Goal: Information Seeking & Learning: Check status

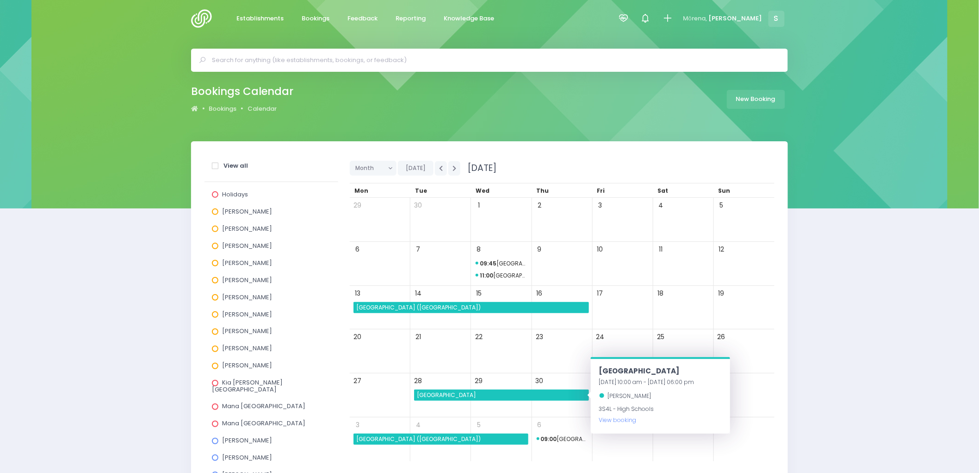
click at [201, 20] on img at bounding box center [204, 18] width 26 height 19
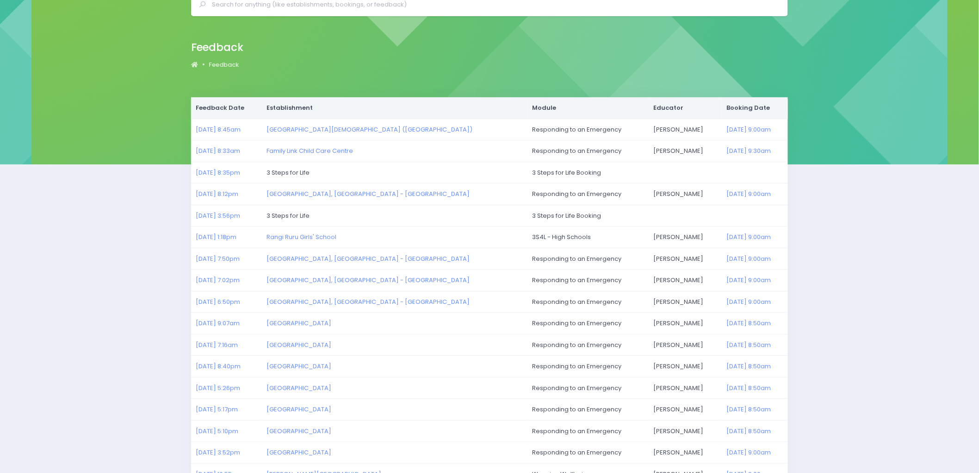
scroll to position [103, 0]
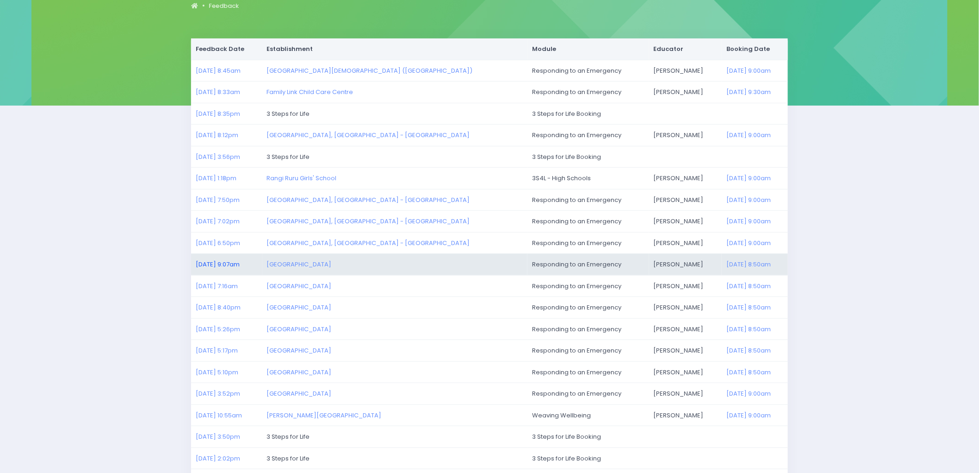
click at [225, 262] on link "14/08/2025 9:07am" at bounding box center [218, 264] width 44 height 9
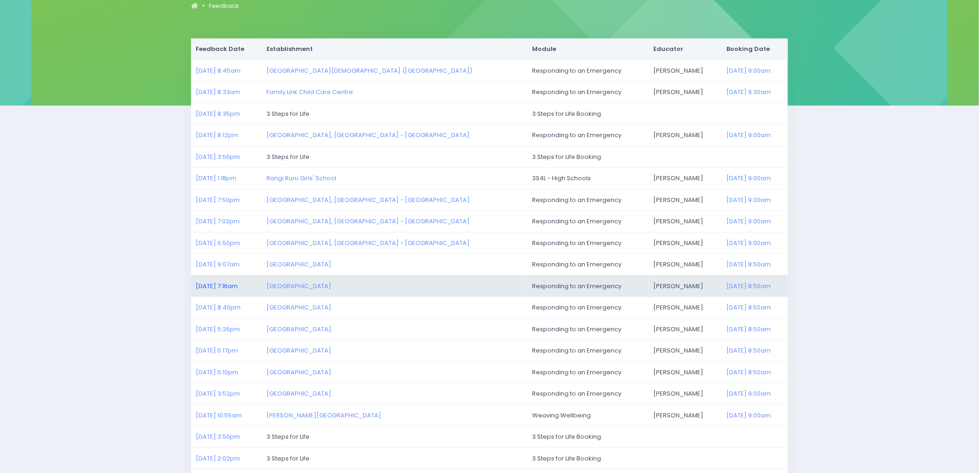
click at [234, 287] on link "14/08/2025 7:16am" at bounding box center [217, 285] width 42 height 9
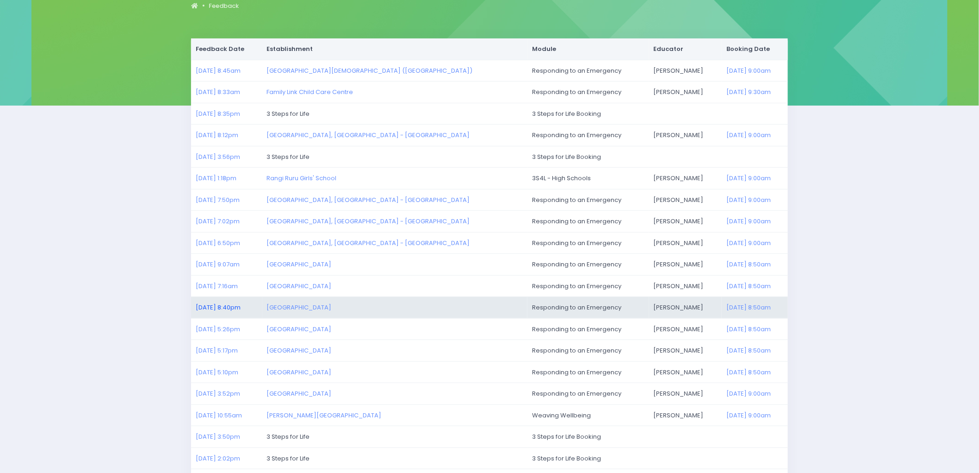
click at [221, 305] on link "13/08/2025 8:40pm" at bounding box center [218, 307] width 45 height 9
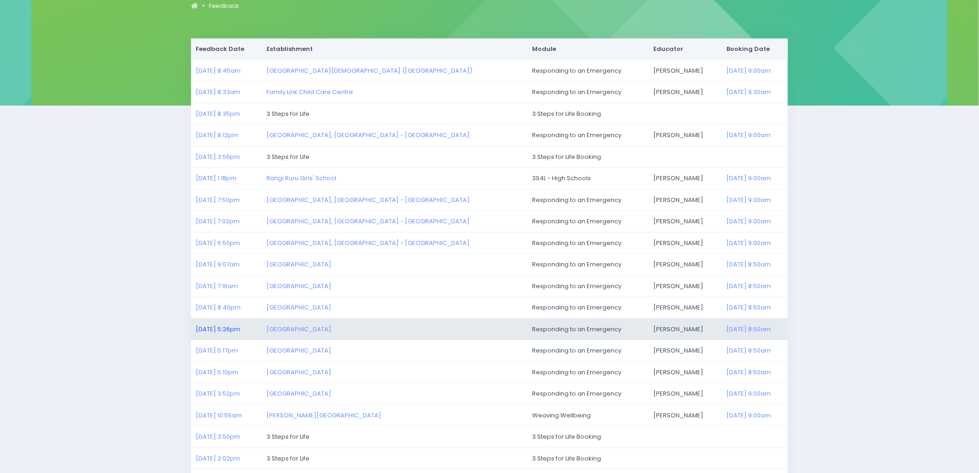
click at [228, 329] on link "13/08/2025 5:26pm" at bounding box center [218, 328] width 44 height 9
click at [221, 330] on link "13/08/2025 5:26pm" at bounding box center [218, 328] width 44 height 9
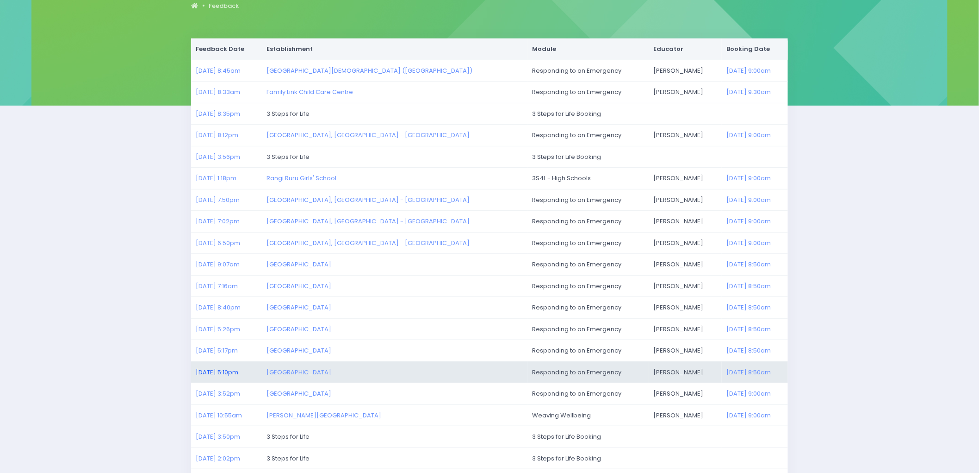
click at [215, 372] on link "13/08/2025 5:10pm" at bounding box center [217, 371] width 43 height 9
click at [233, 370] on link "13/08/2025 5:10pm" at bounding box center [217, 371] width 43 height 9
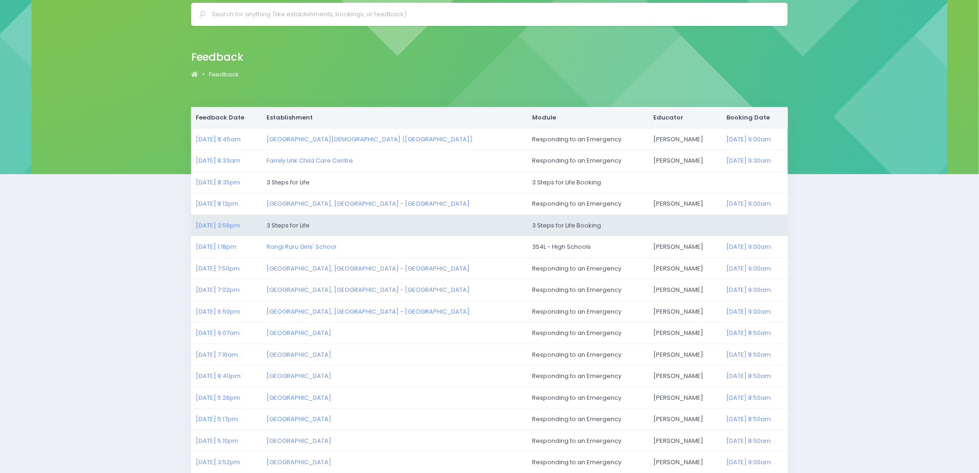
scroll to position [29, 0]
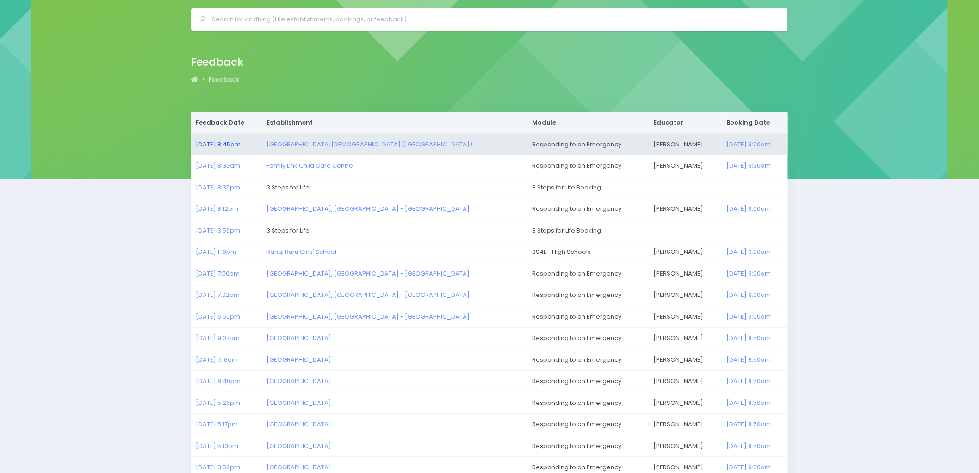
click at [218, 144] on link "18/08/2025 8:45am" at bounding box center [218, 144] width 45 height 9
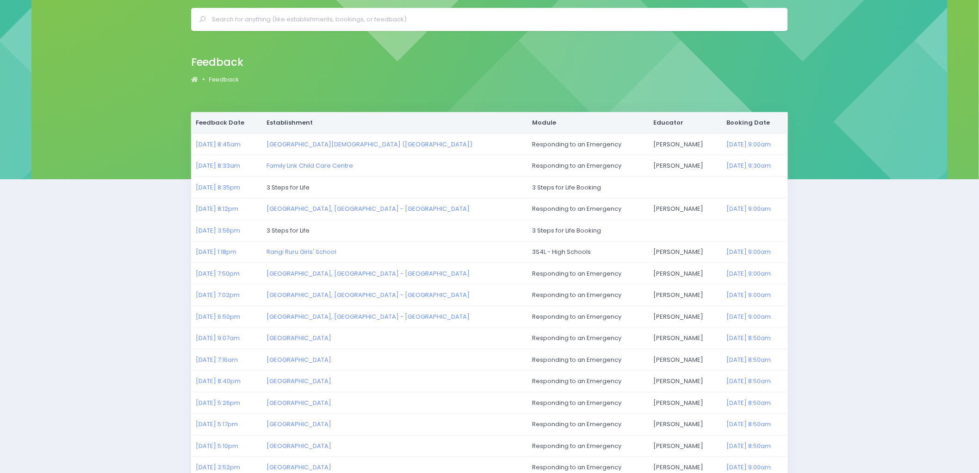
scroll to position [0, 0]
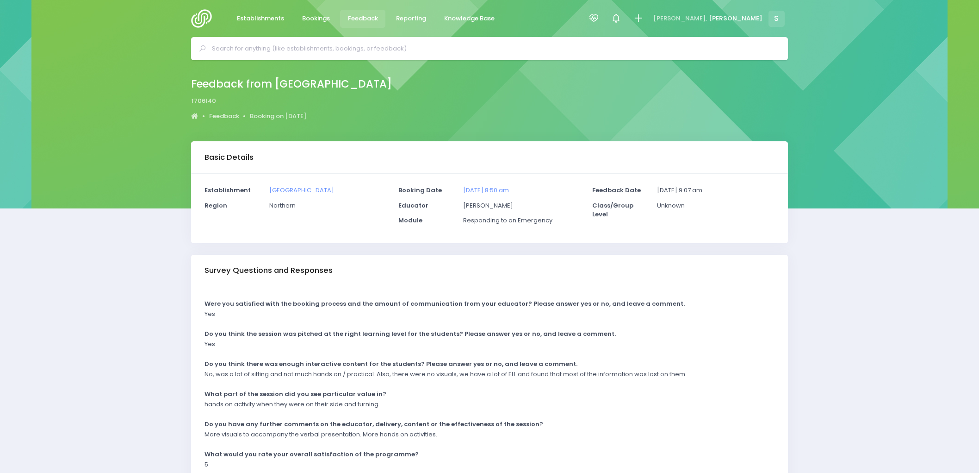
scroll to position [60, 0]
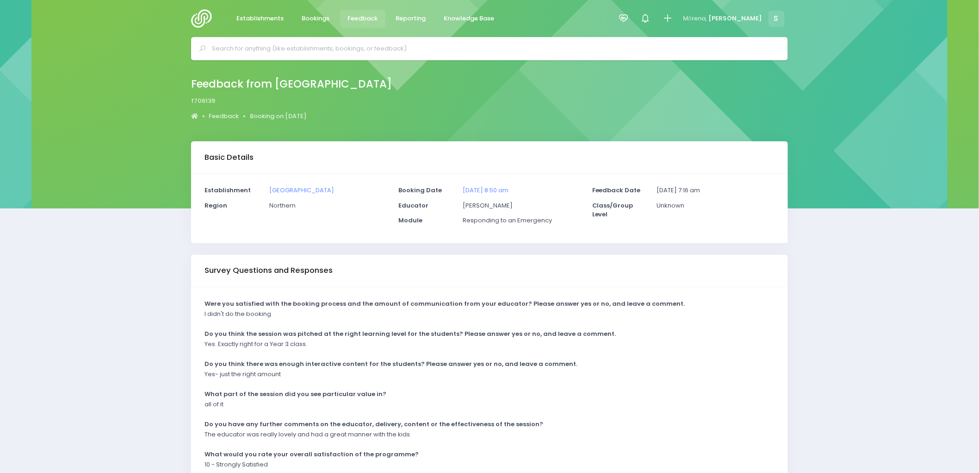
scroll to position [51, 0]
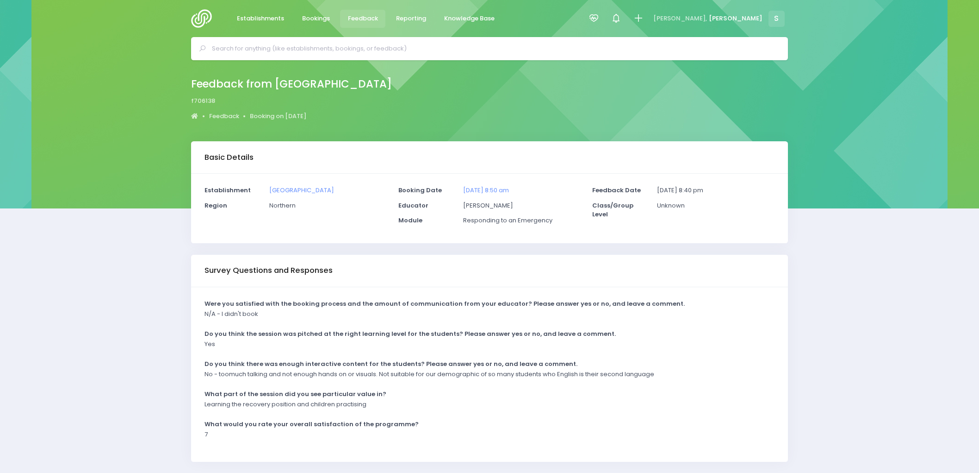
scroll to position [30, 0]
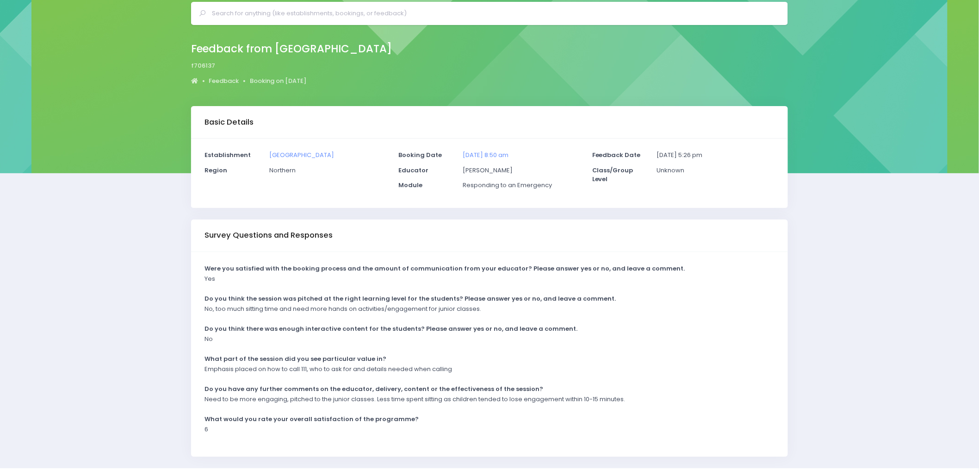
scroll to position [51, 0]
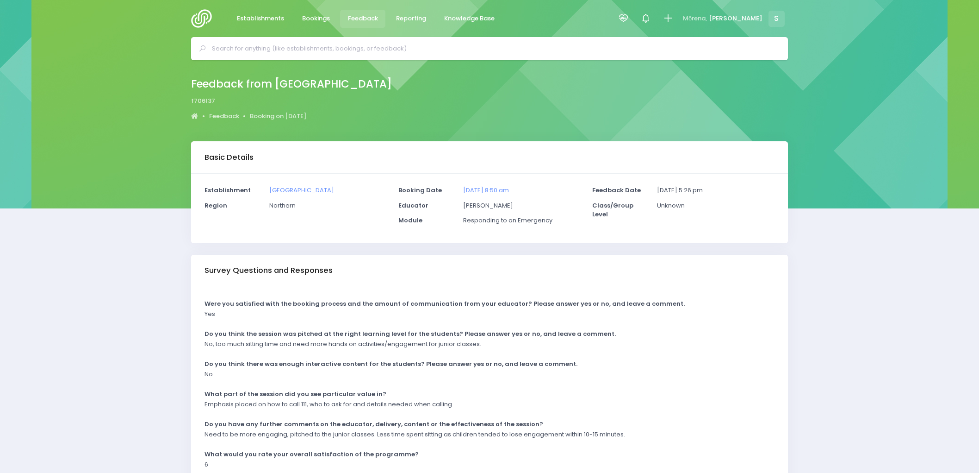
scroll to position [60, 0]
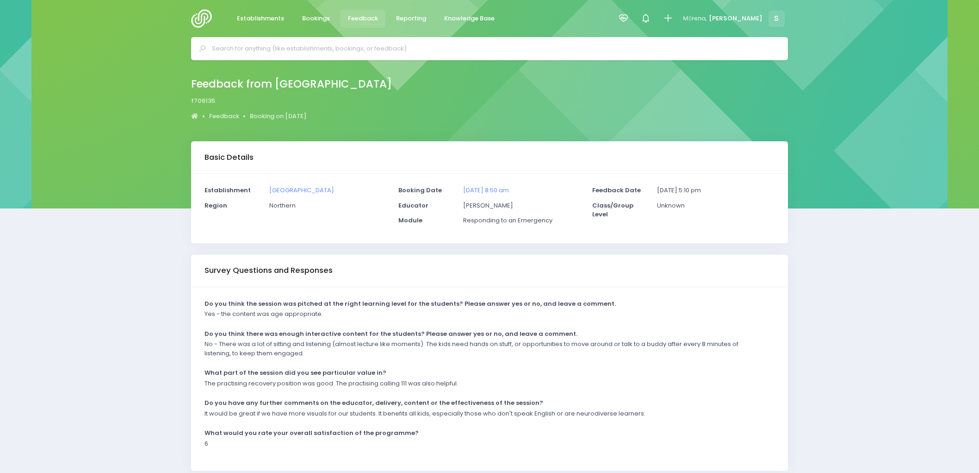
scroll to position [39, 0]
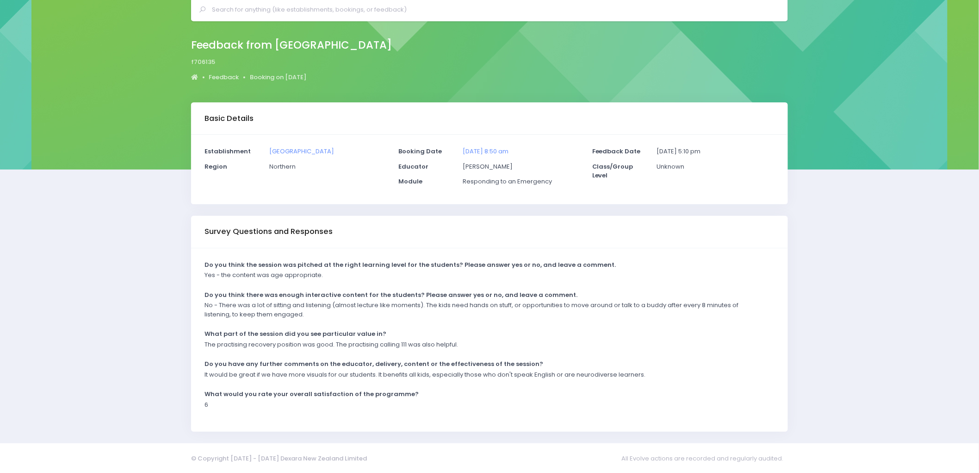
scroll to position [39, 0]
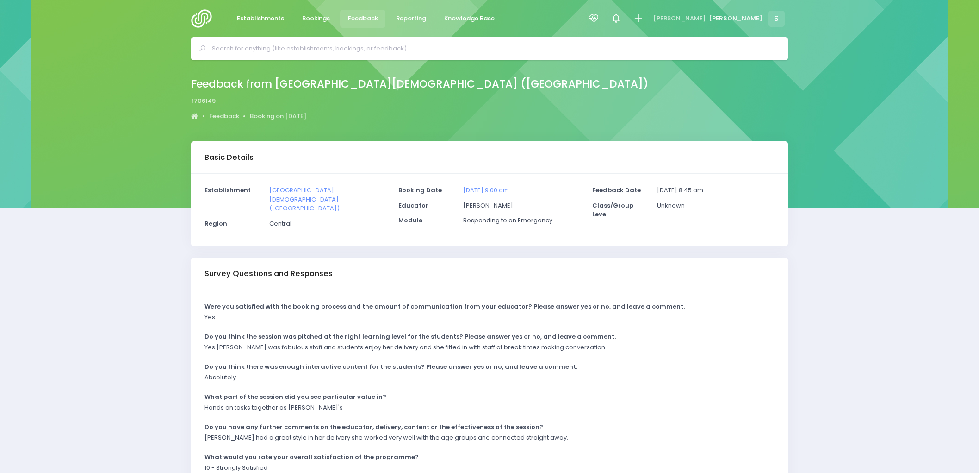
scroll to position [60, 0]
